Goal: Task Accomplishment & Management: Manage account settings

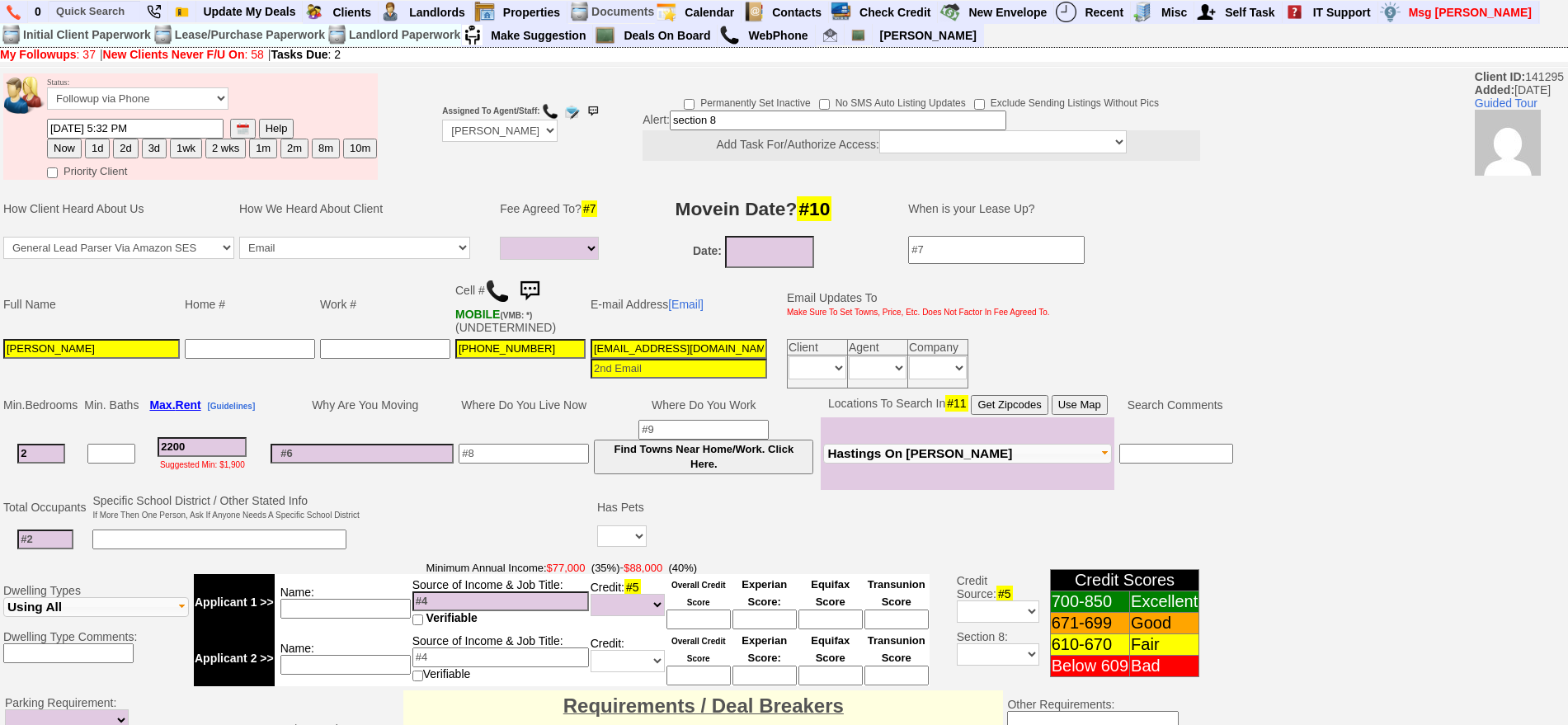
select select
click at [101, 25] on ul at bounding box center [213, 35] width 330 height 24
click at [101, 18] on li at bounding box center [95, 12] width 93 height 22
click at [101, 16] on input "text" at bounding box center [95, 11] width 91 height 21
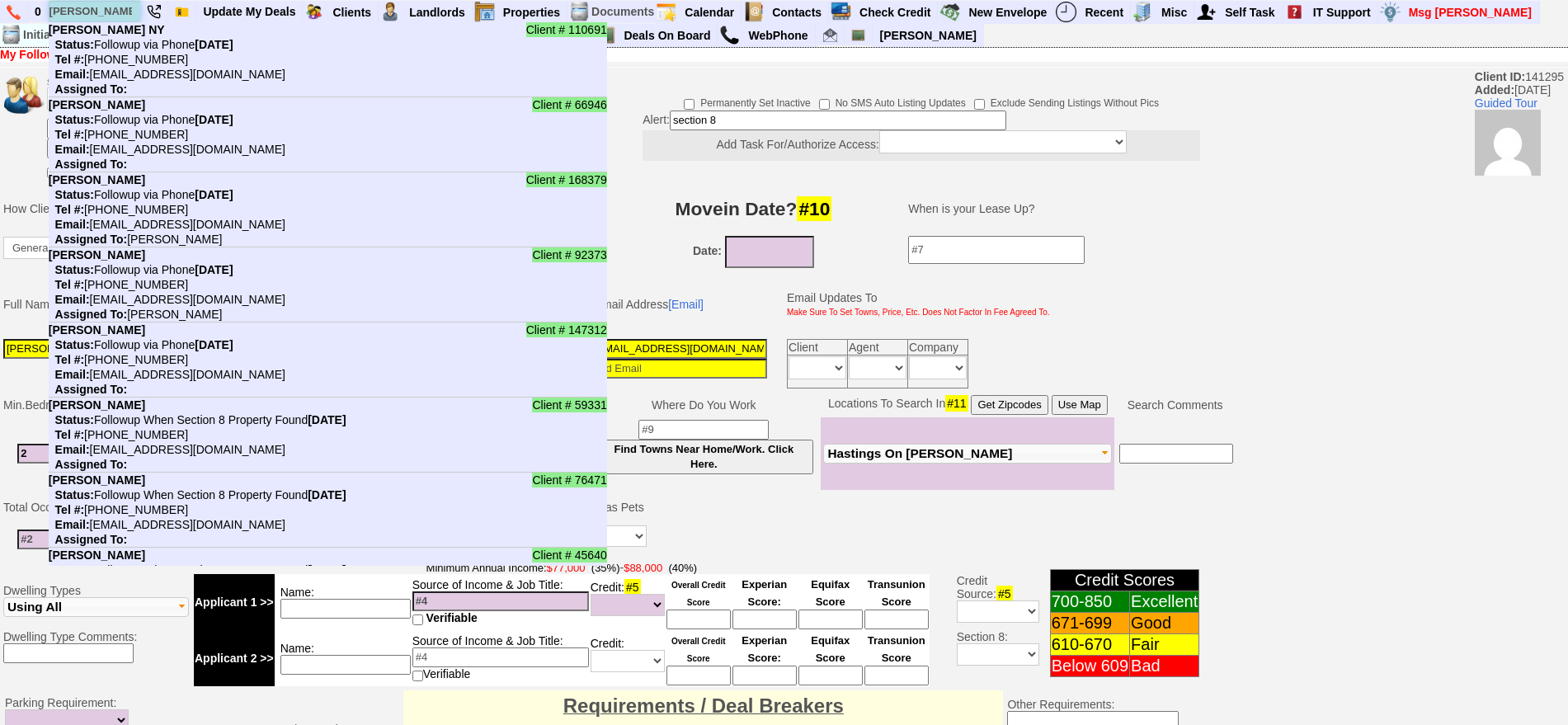
click at [115, 10] on input "robert" at bounding box center [95, 11] width 91 height 21
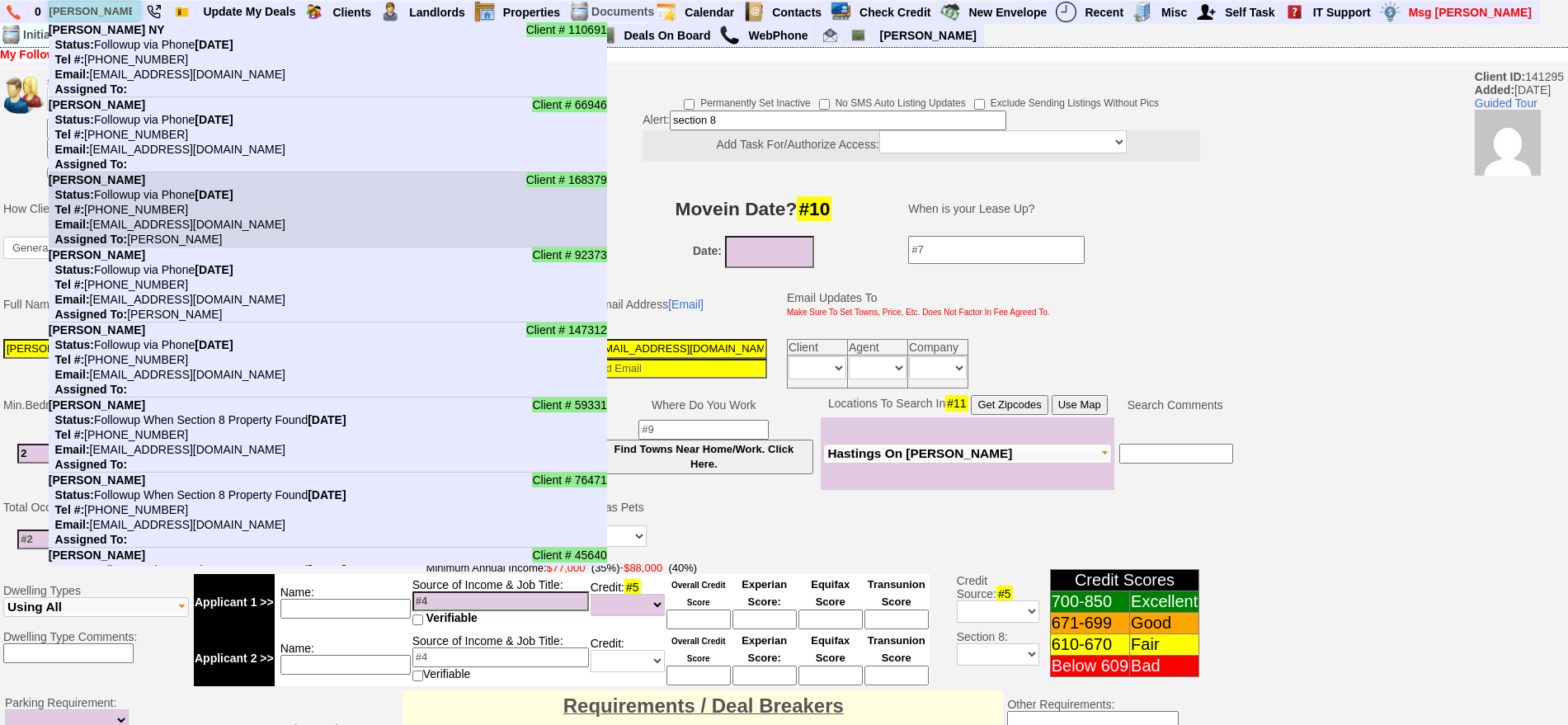
type input "robert"
click at [212, 182] on li "Client # 168379 Robert Oriach Status: Followup via Phone Monday, October 13th, …" at bounding box center [328, 210] width 559 height 75
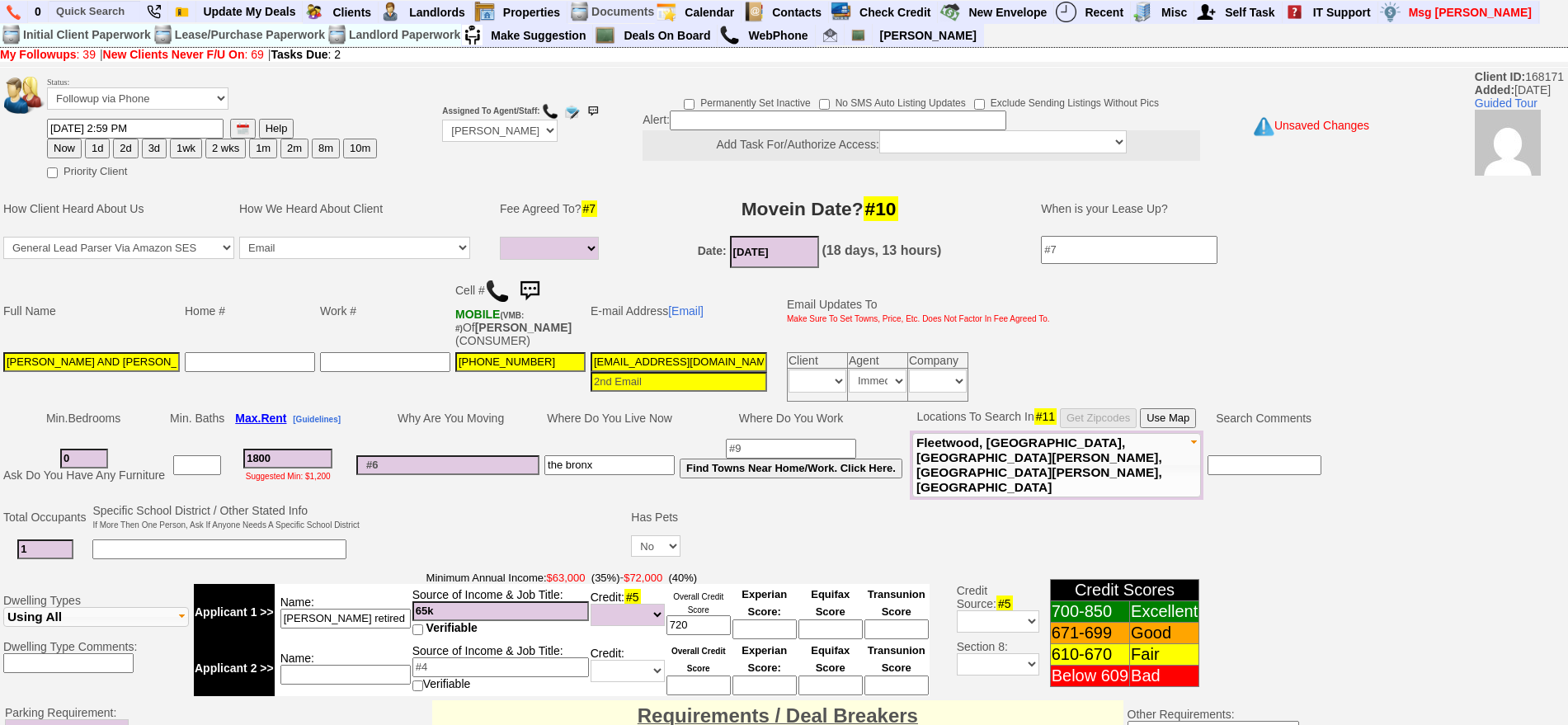
select select
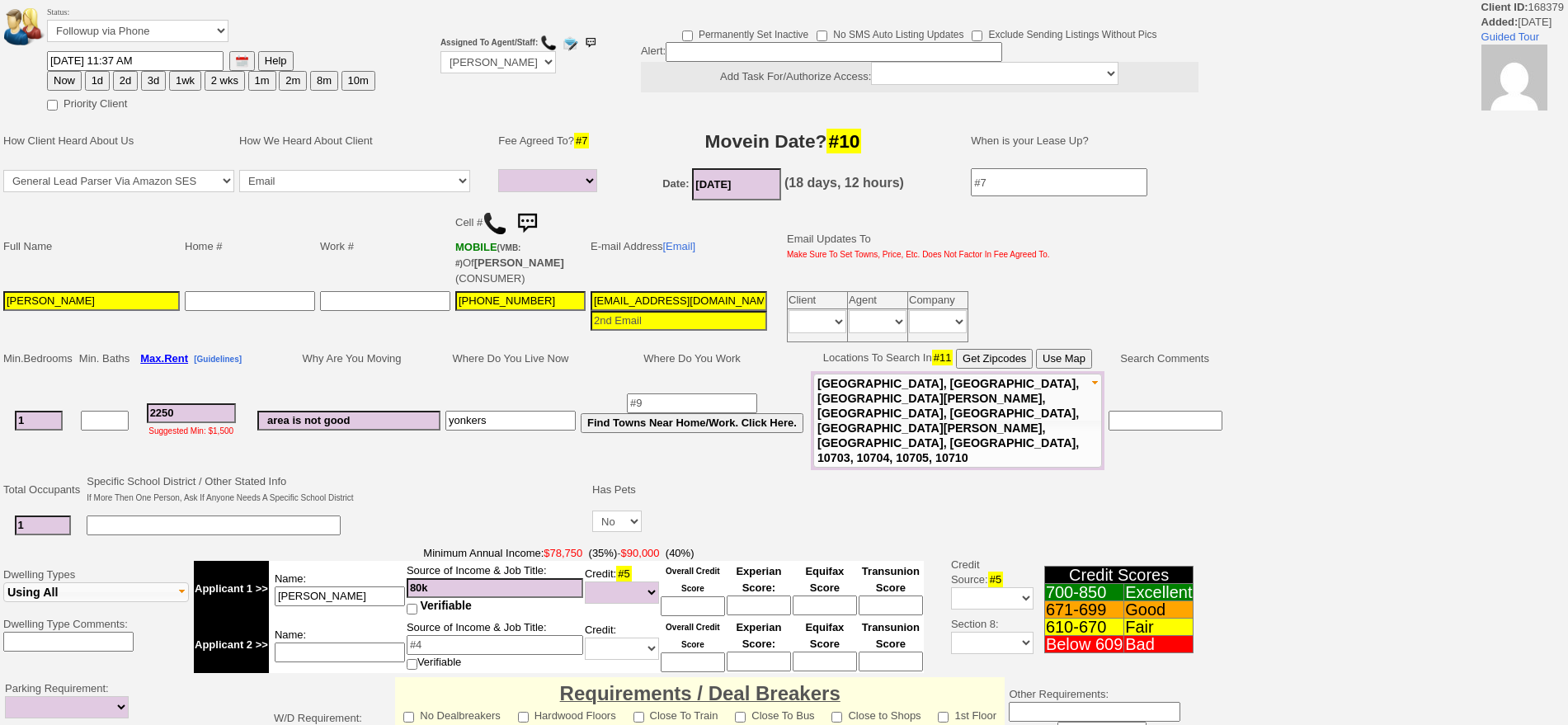
select select
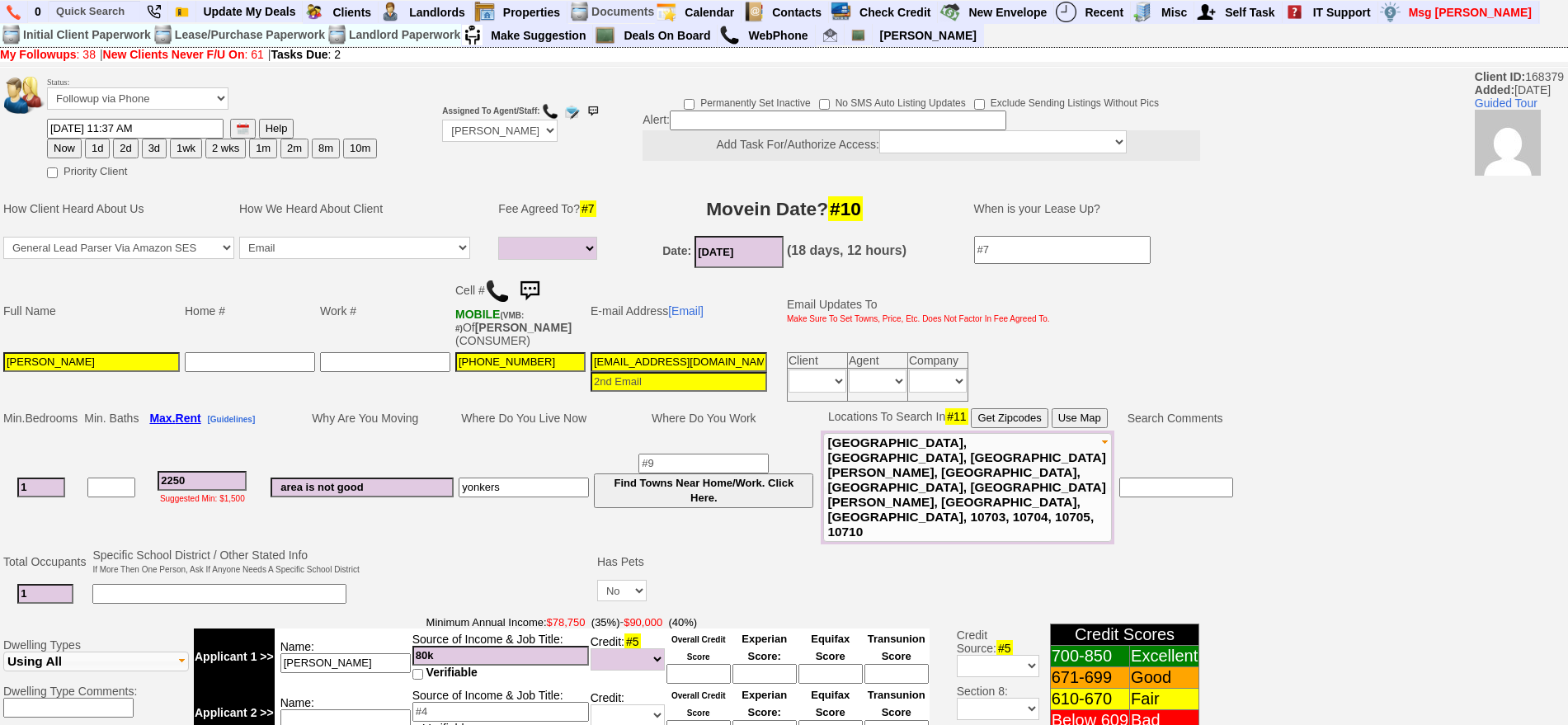
click at [540, 288] on img at bounding box center [529, 290] width 33 height 33
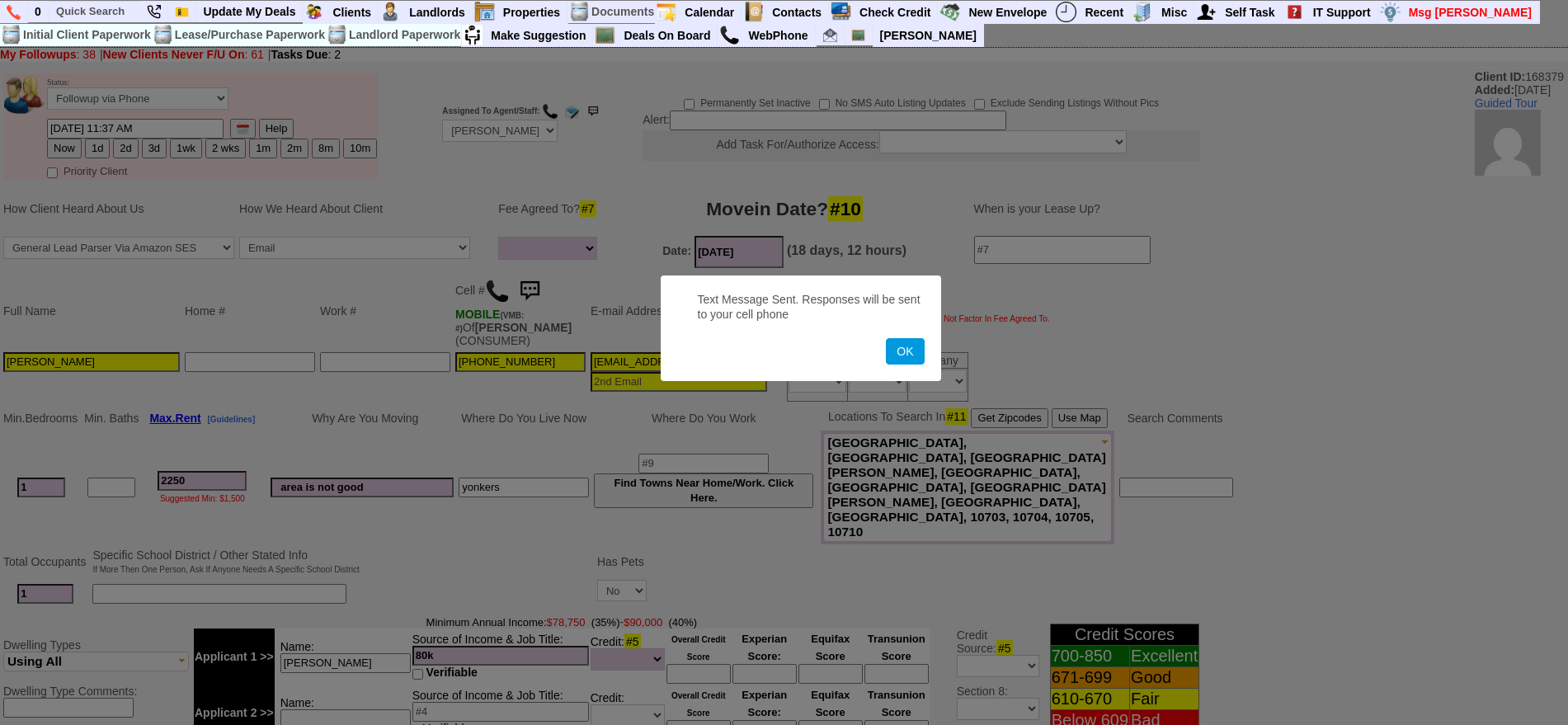
click at [887, 338] on button "OK" at bounding box center [905, 351] width 38 height 26
